Goal: Transaction & Acquisition: Obtain resource

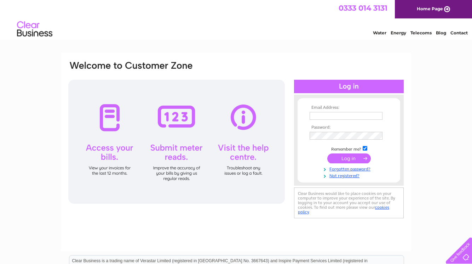
type input "[EMAIL_ADDRESS][DOMAIN_NAME]"
click at [350, 155] on input "submit" at bounding box center [350, 158] width 44 height 10
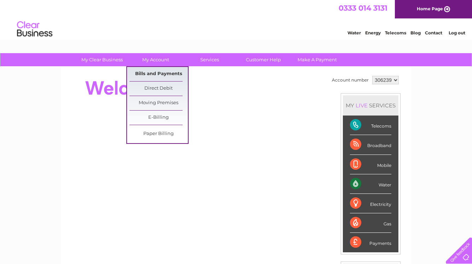
click at [158, 72] on link "Bills and Payments" at bounding box center [159, 74] width 58 height 14
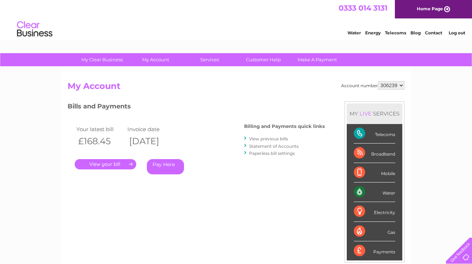
click at [107, 162] on link "." at bounding box center [106, 164] width 62 height 10
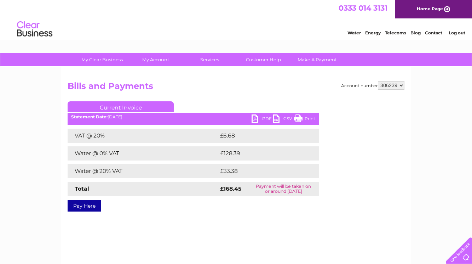
click at [255, 117] on link "PDF" at bounding box center [262, 119] width 21 height 10
click at [461, 32] on link "Log out" at bounding box center [457, 32] width 17 height 5
